Goal: Transaction & Acquisition: Obtain resource

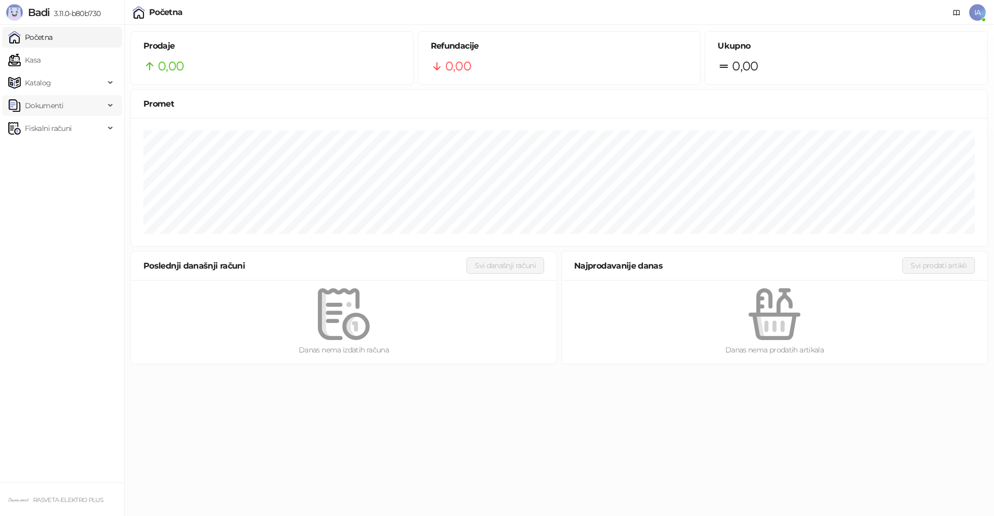
click at [61, 107] on span "Dokumenti" at bounding box center [44, 105] width 38 height 21
click at [64, 125] on link "Ulazni dokumenti" at bounding box center [50, 128] width 76 height 21
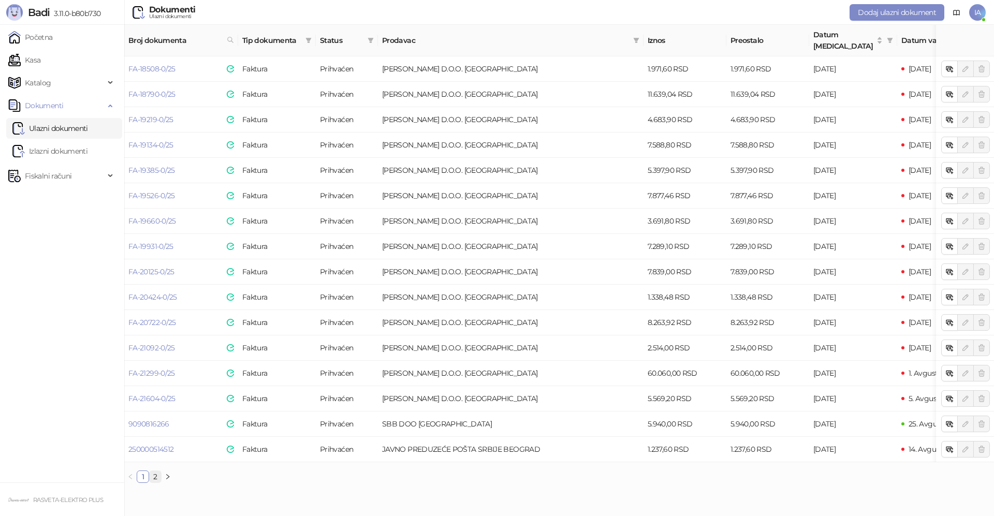
click at [151, 478] on link "2" at bounding box center [155, 476] width 11 height 11
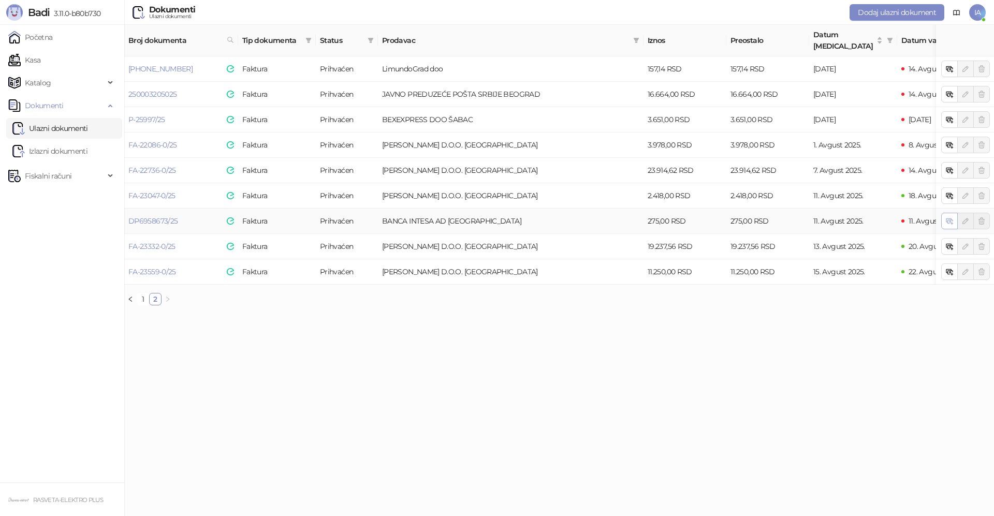
click at [946, 217] on icon "button" at bounding box center [950, 221] width 8 height 8
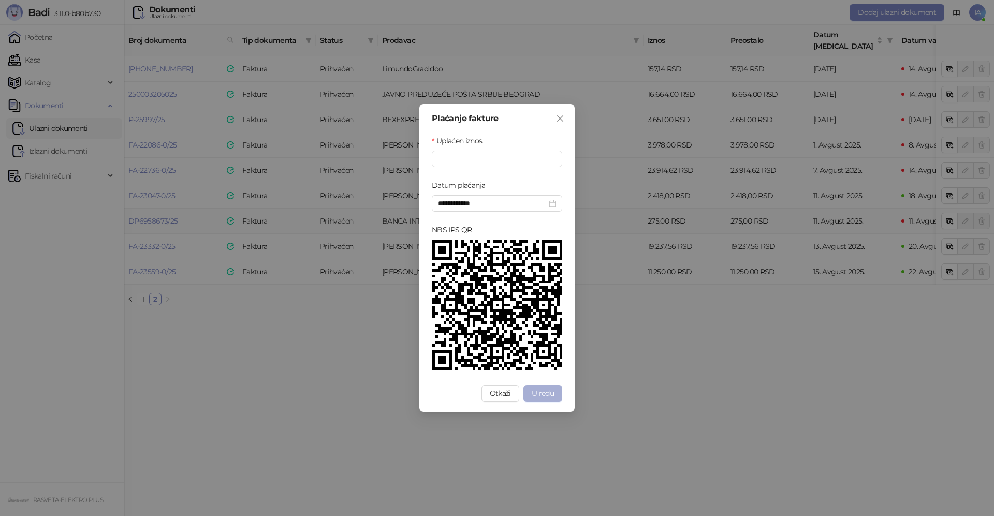
click at [536, 395] on span "U redu" at bounding box center [543, 393] width 22 height 9
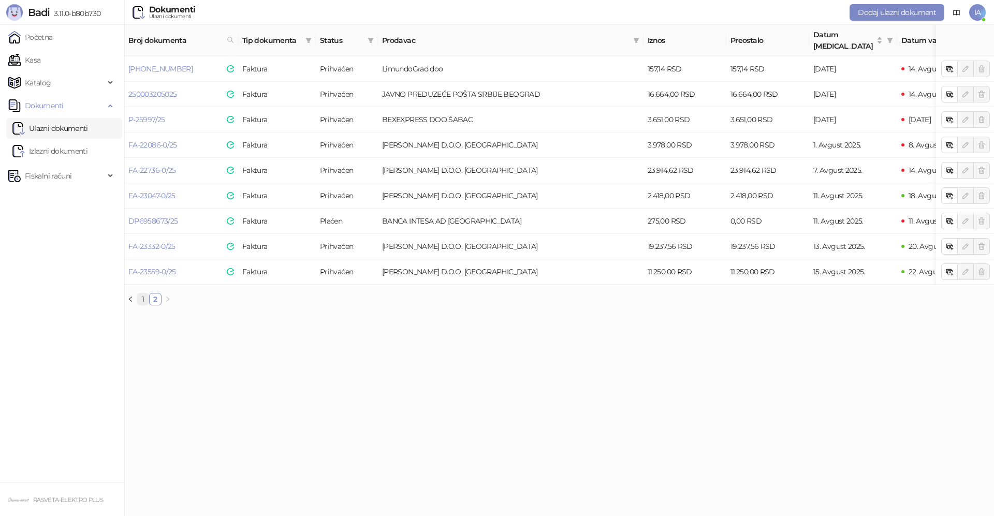
click at [144, 298] on link "1" at bounding box center [142, 299] width 11 height 11
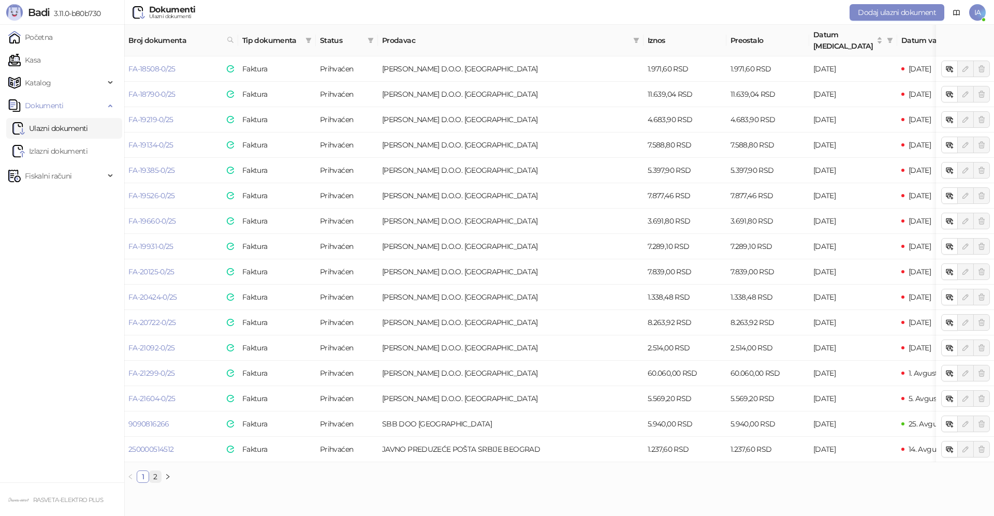
click at [155, 471] on link "2" at bounding box center [155, 476] width 11 height 11
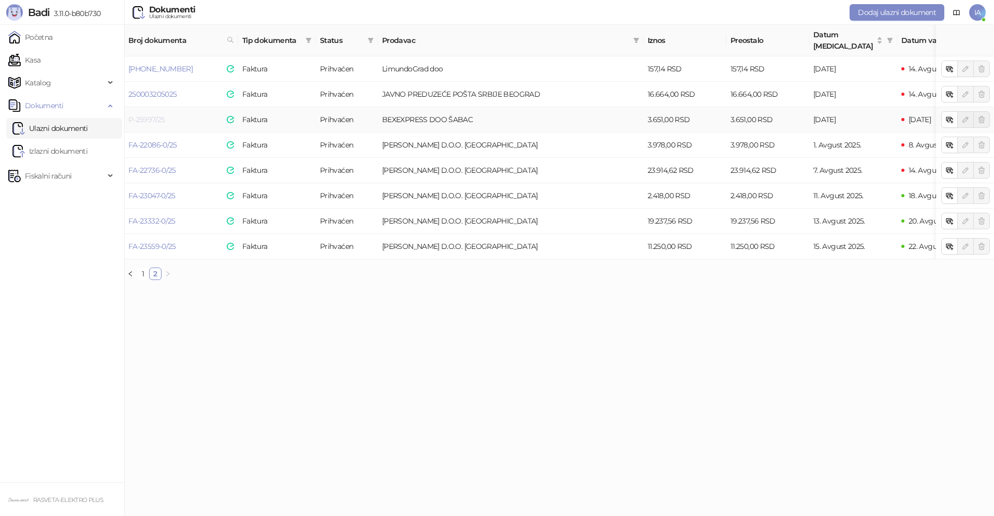
click at [138, 115] on link "P-25997/25" at bounding box center [146, 119] width 37 height 9
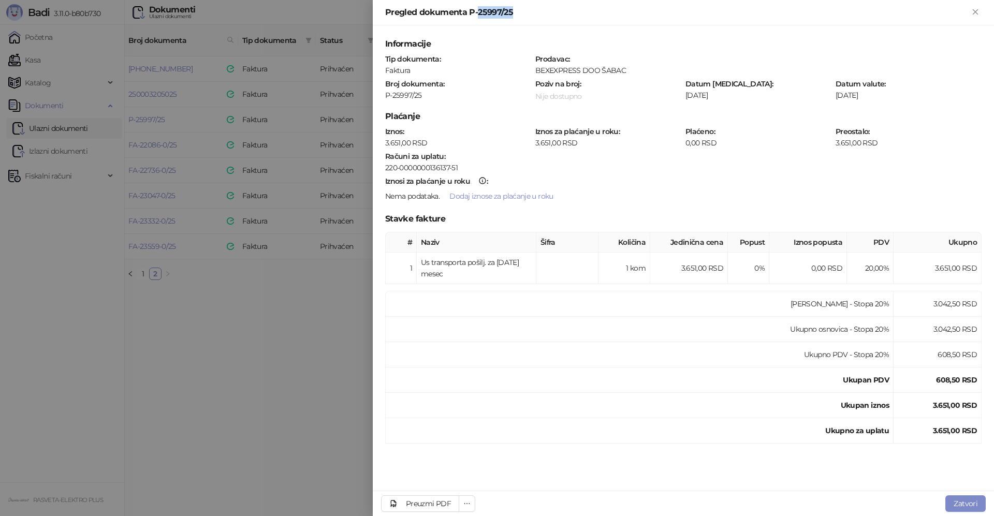
drag, startPoint x: 476, startPoint y: 12, endPoint x: 527, endPoint y: 11, distance: 50.8
click at [527, 11] on div "Pregled dokumenta P-25997/25" at bounding box center [677, 12] width 584 height 12
drag, startPoint x: 469, startPoint y: 11, endPoint x: 524, endPoint y: 11, distance: 55.4
click at [524, 11] on div "Pregled dokumenta P-25997/25" at bounding box center [677, 12] width 584 height 12
copy div "P-25997/25"
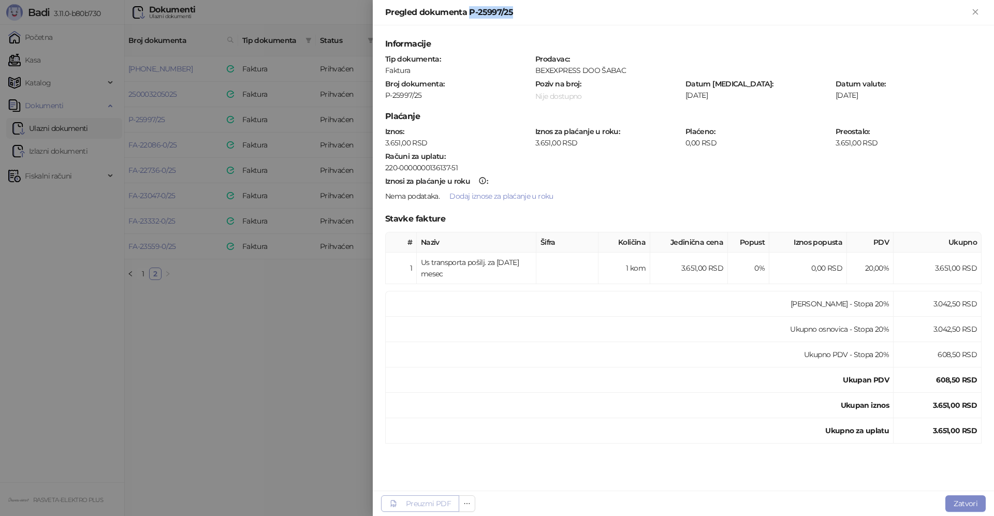
click at [438, 497] on link "Preuzmi PDF" at bounding box center [420, 504] width 78 height 17
click at [224, 430] on div at bounding box center [497, 258] width 994 height 516
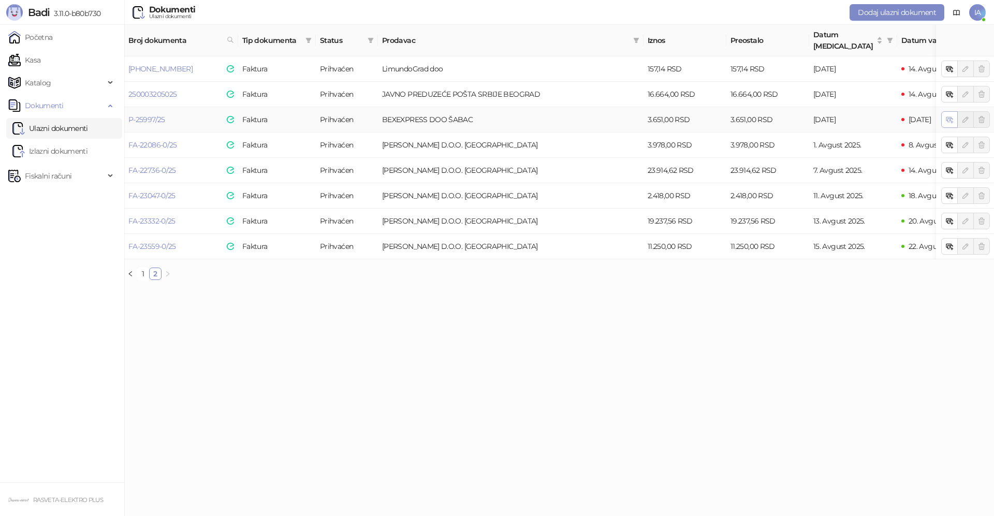
click at [947, 115] on icon "button" at bounding box center [950, 119] width 8 height 8
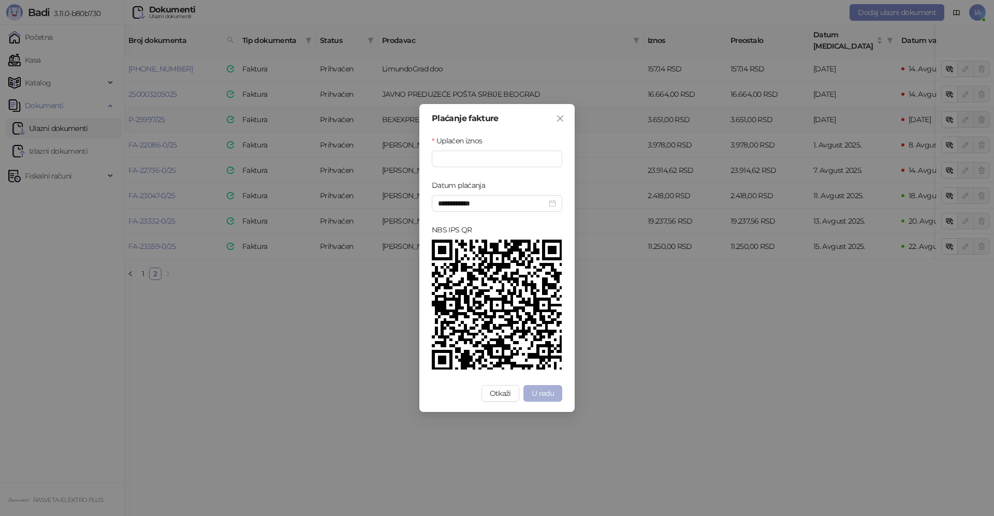
click at [546, 393] on span "U redu" at bounding box center [543, 393] width 22 height 9
